Goal: Task Accomplishment & Management: Use online tool/utility

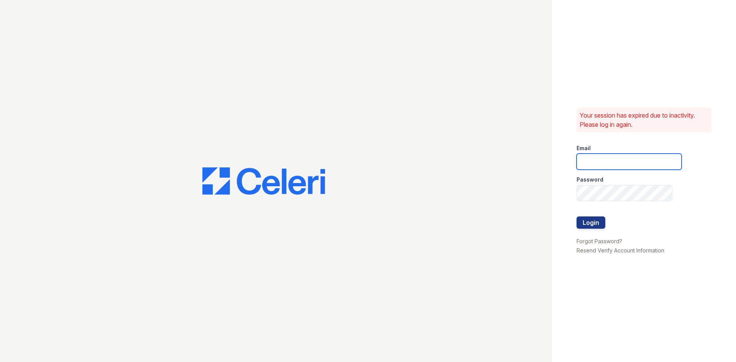
click at [595, 164] on input "email" at bounding box center [629, 162] width 105 height 16
type input "[EMAIL_ADDRESS]"
click at [577, 217] on button "Login" at bounding box center [591, 223] width 29 height 12
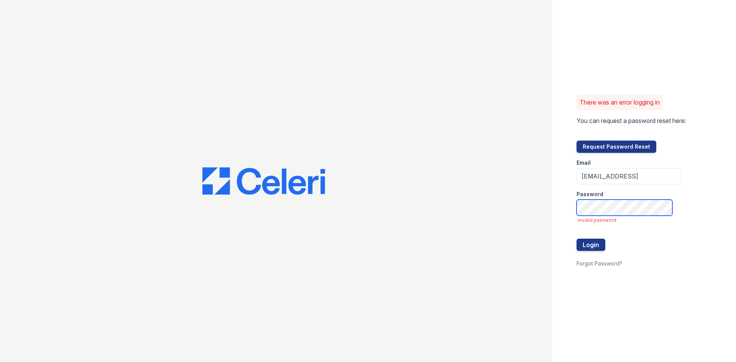
click at [577, 239] on button "Login" at bounding box center [591, 245] width 29 height 12
